Goal: Use online tool/utility: Utilize a website feature to perform a specific function

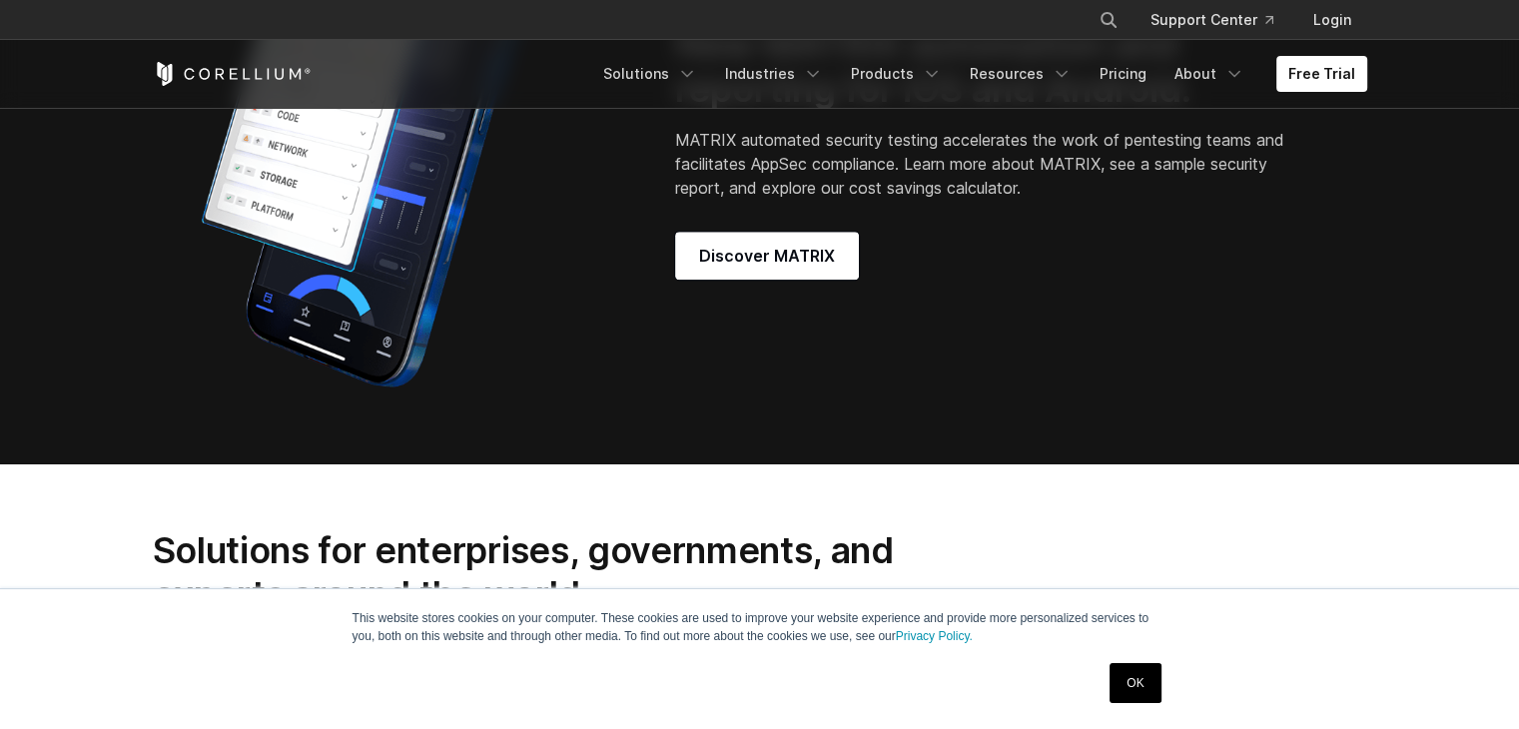
scroll to position [1802, 0]
click at [813, 268] on span "Discover MATRIX" at bounding box center [767, 256] width 136 height 24
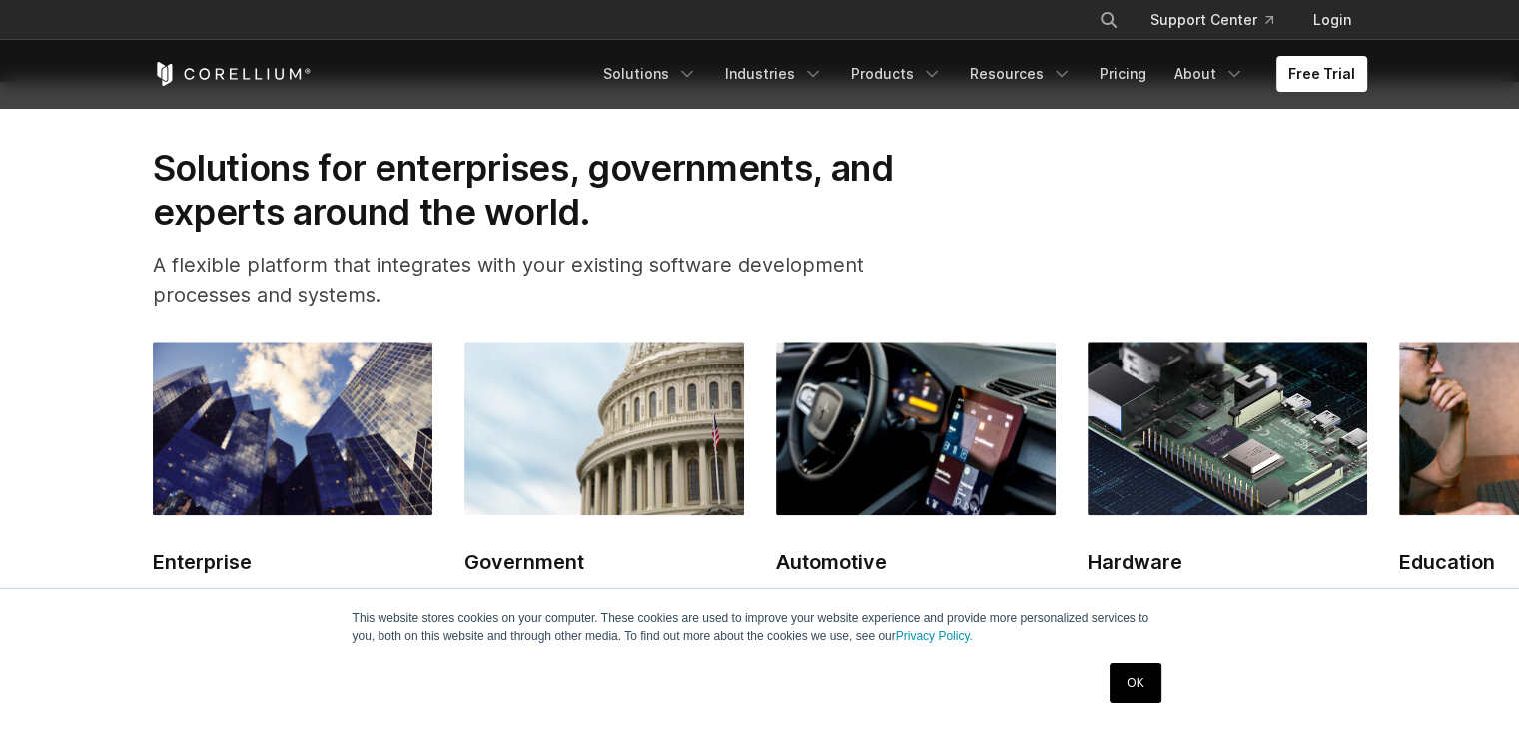
scroll to position [2322, 0]
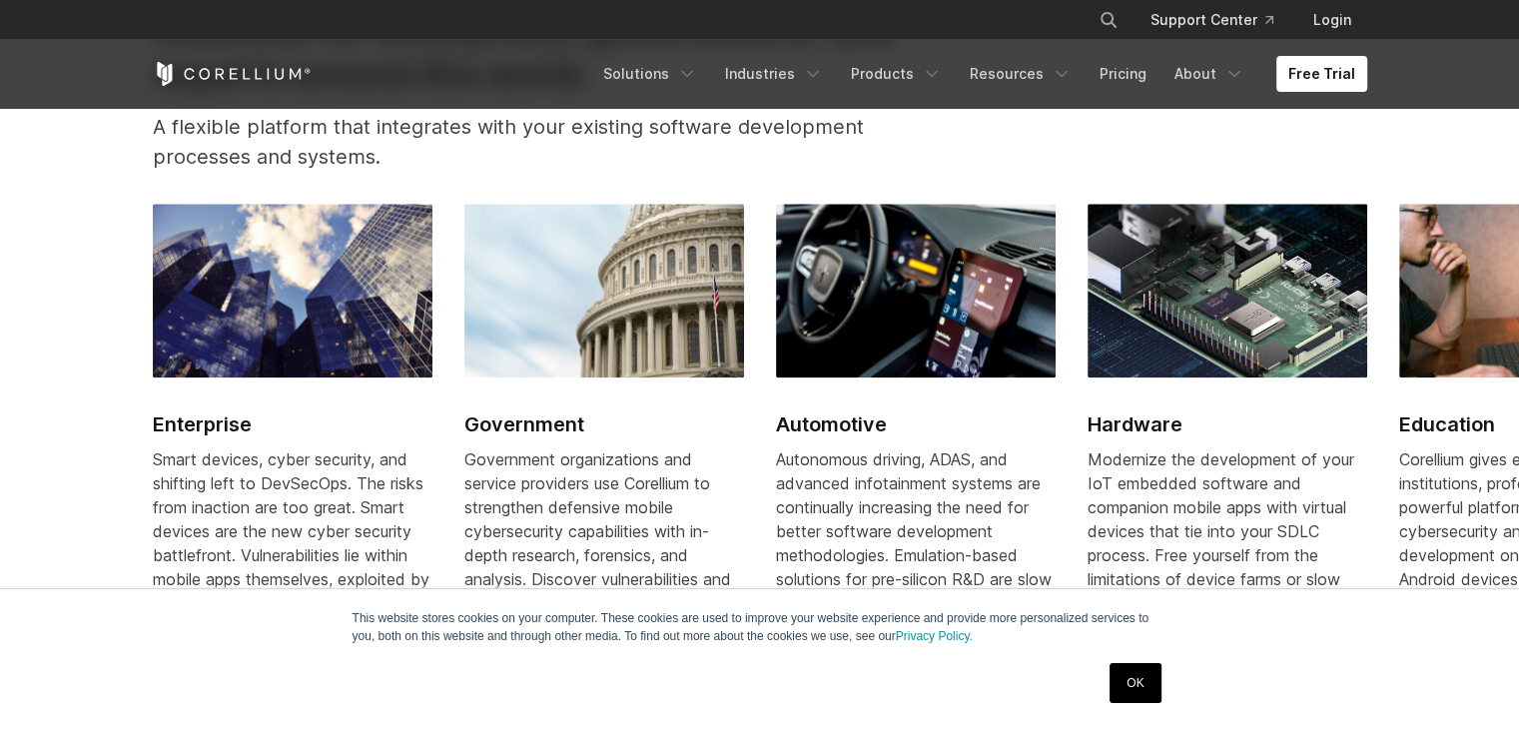
click at [1134, 691] on link "OK" at bounding box center [1135, 683] width 51 height 40
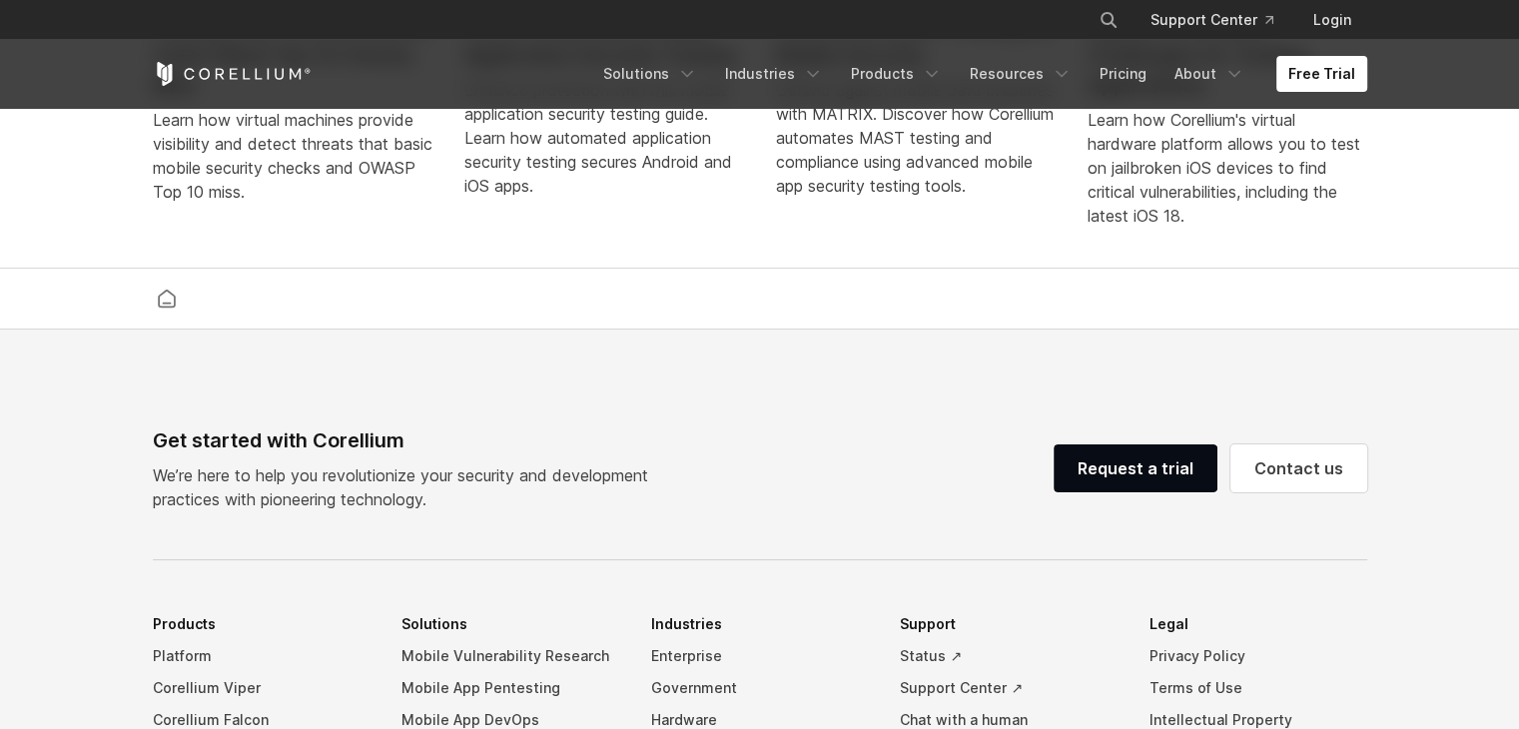
scroll to position [4235, 0]
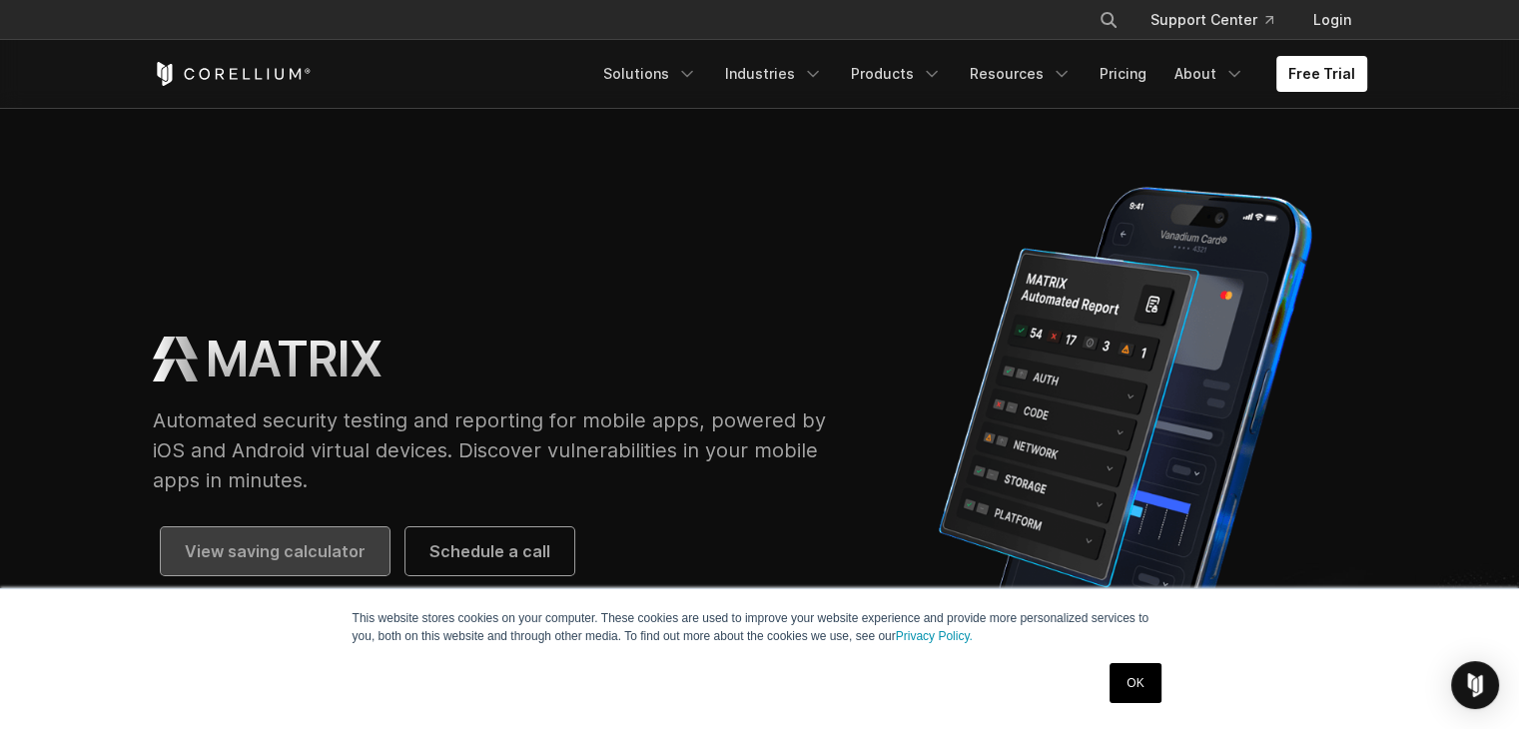
click at [372, 555] on link "View saving calculator" at bounding box center [275, 551] width 229 height 48
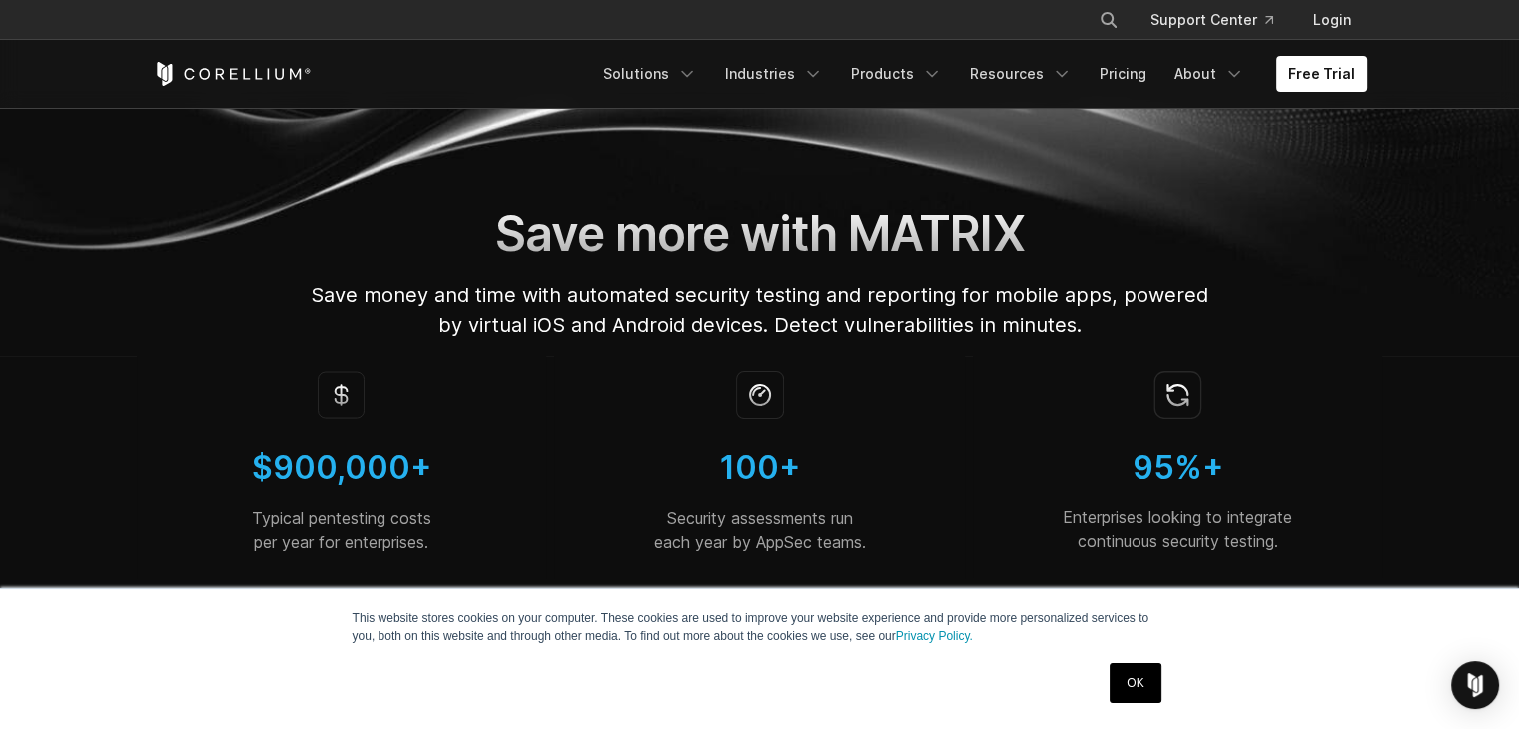
drag, startPoint x: 0, startPoint y: 0, endPoint x: 771, endPoint y: 233, distance: 805.5
click at [771, 233] on h1 "Save more with MATRIX" at bounding box center [760, 234] width 901 height 60
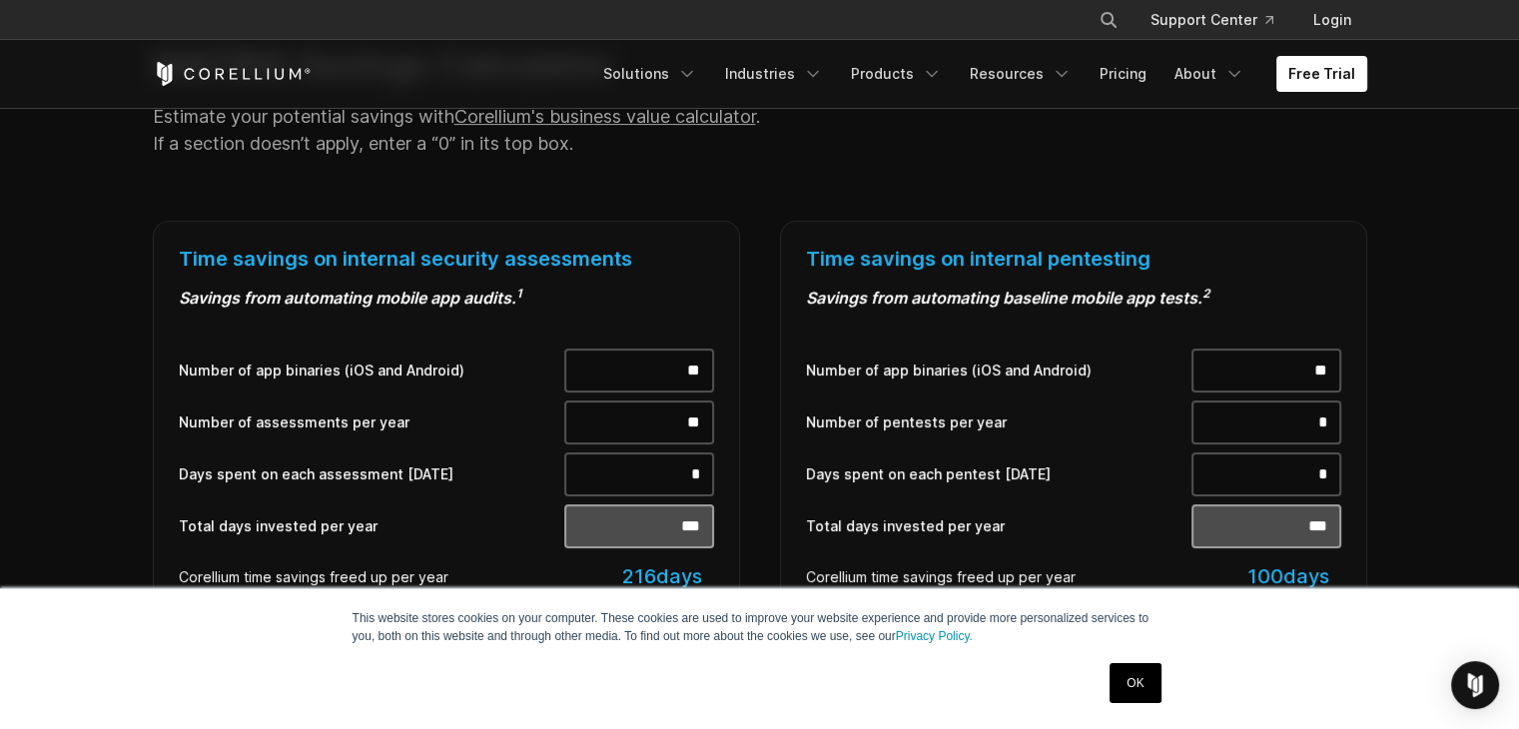
scroll to position [1175, 0]
